Goal: Communication & Community: Answer question/provide support

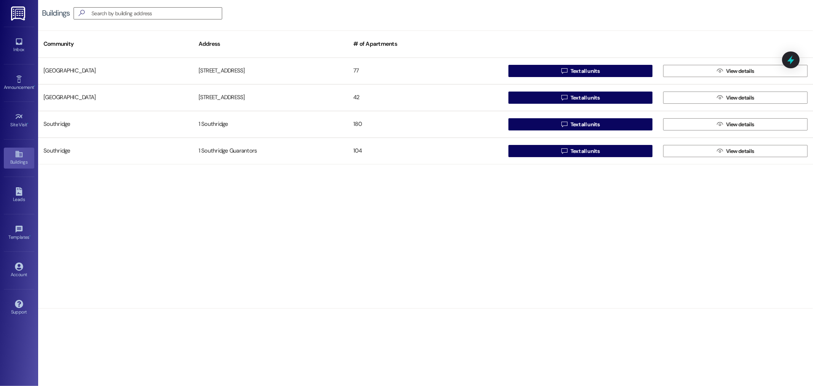
drag, startPoint x: 497, startPoint y: 8, endPoint x: 484, endPoint y: 348, distance: 339.7
click at [484, 348] on div "Buildings  Community Address # of Apartments [GEOGRAPHIC_DATA][STREET_ADDRESS]…" at bounding box center [425, 193] width 775 height 386
click at [20, 39] on icon at bounding box center [19, 41] width 8 height 8
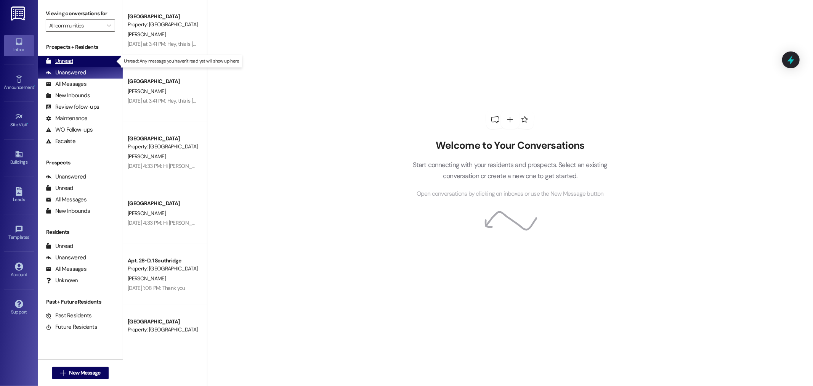
click at [65, 62] on div "Unread" at bounding box center [59, 61] width 27 height 8
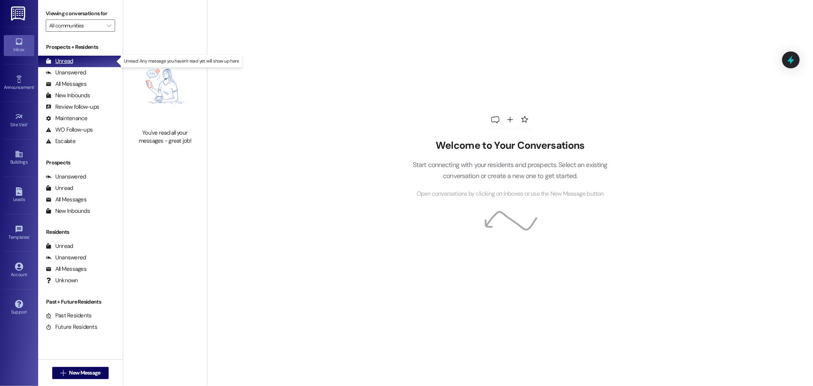
click at [72, 59] on div "Unread" at bounding box center [59, 61] width 27 height 8
